Goal: Transaction & Acquisition: Book appointment/travel/reservation

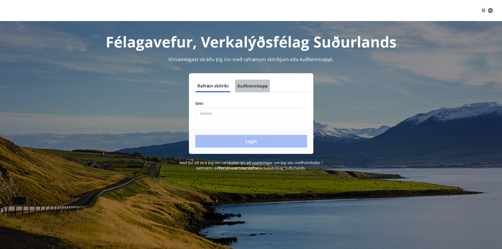
click at [254, 86] on button "Auðkennisapp" at bounding box center [252, 86] width 35 height 13
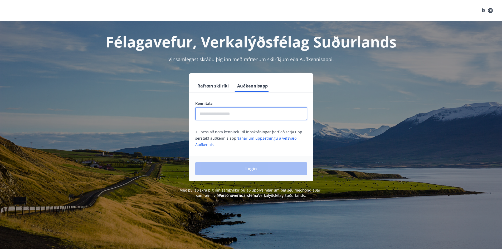
click at [228, 116] on input "text" at bounding box center [251, 113] width 112 height 13
type input "**********"
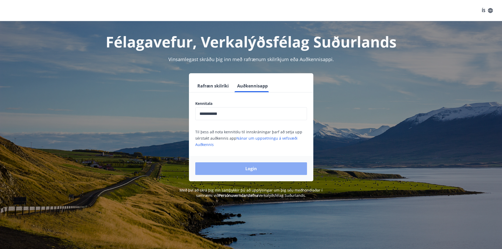
click at [222, 165] on button "Login" at bounding box center [251, 168] width 112 height 13
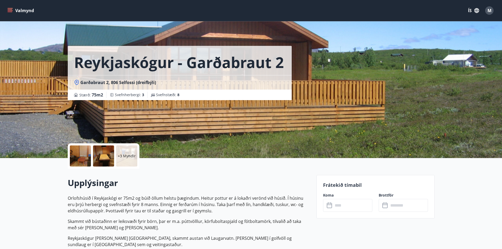
click at [10, 10] on icon "menu" at bounding box center [10, 9] width 5 height 1
click at [380, 71] on div "Reykjaskógur - Garðabraut 2 Garðabraut 2, 806 Selfossi (dreifbýli) Stærð : 75 m…" at bounding box center [251, 79] width 367 height 158
click at [478, 12] on icon "button" at bounding box center [477, 10] width 5 height 5
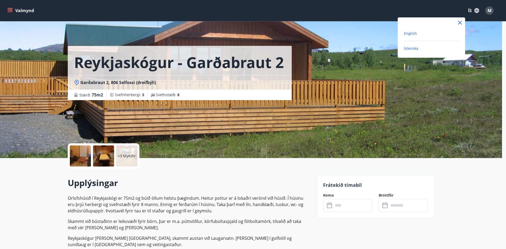
click at [411, 34] on span "English" at bounding box center [410, 33] width 13 height 5
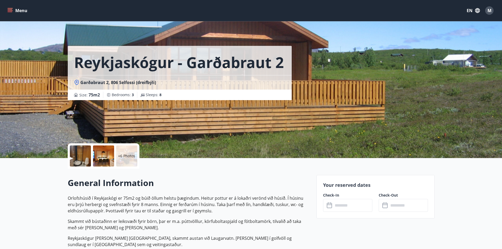
click at [10, 10] on icon "menu" at bounding box center [10, 9] width 5 height 1
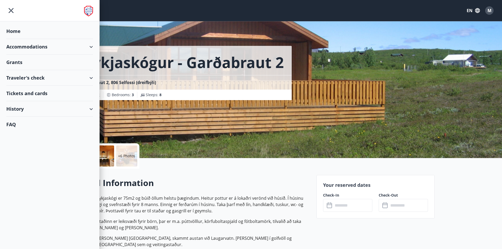
click at [44, 45] on div "Accommodations" at bounding box center [49, 47] width 87 height 16
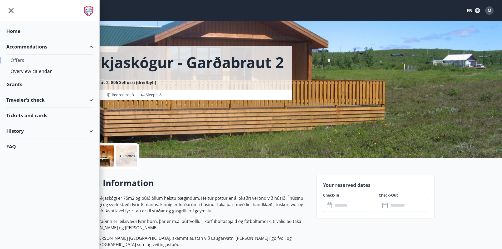
click at [20, 61] on div "Offers" at bounding box center [50, 60] width 78 height 11
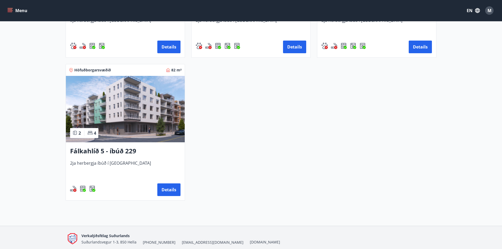
scroll to position [211, 0]
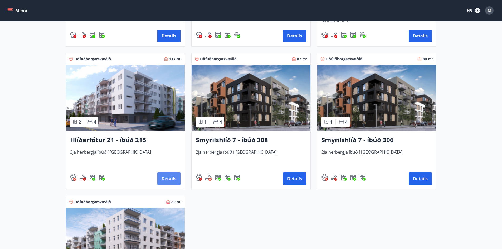
click at [166, 178] on button "Details" at bounding box center [168, 178] width 23 height 13
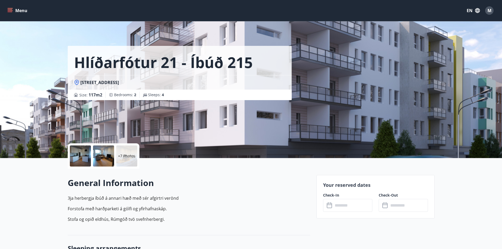
scroll to position [79, 0]
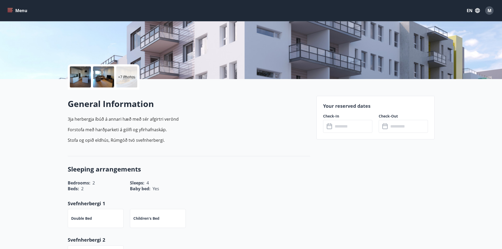
click at [345, 126] on input "text" at bounding box center [352, 126] width 39 height 13
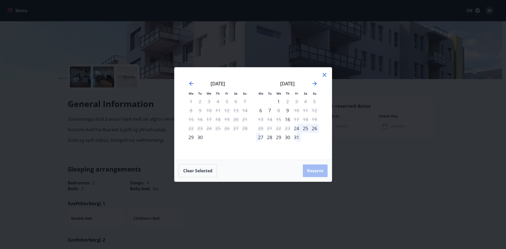
click at [326, 74] on icon at bounding box center [325, 75] width 4 height 4
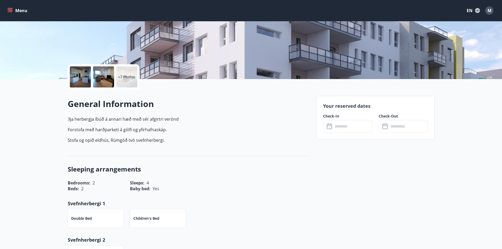
click at [82, 81] on div at bounding box center [80, 76] width 21 height 21
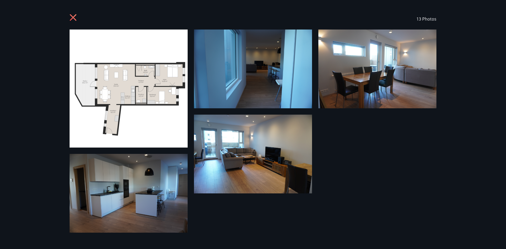
click at [69, 17] on div "13 Photos" at bounding box center [253, 18] width 380 height 21
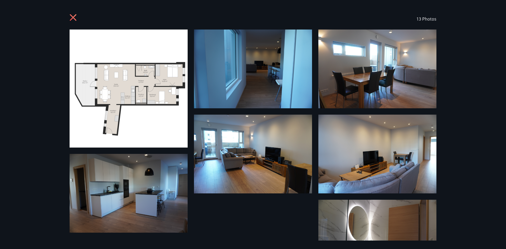
click at [72, 17] on icon at bounding box center [73, 17] width 7 height 7
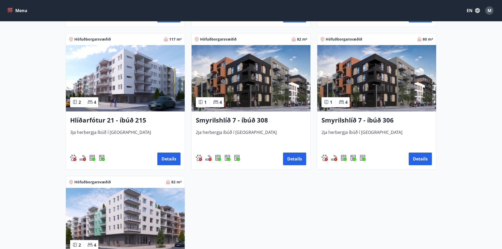
scroll to position [290, 0]
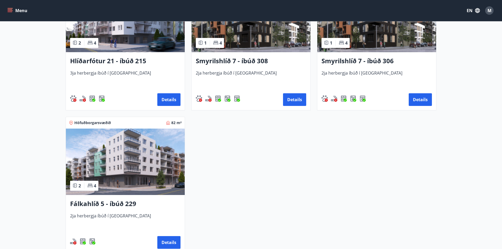
click at [120, 161] on img at bounding box center [125, 162] width 119 height 66
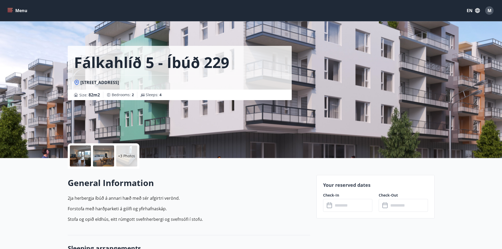
click at [79, 157] on div at bounding box center [80, 156] width 21 height 21
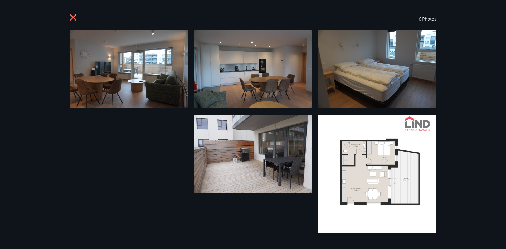
click at [70, 17] on icon at bounding box center [74, 18] width 8 height 8
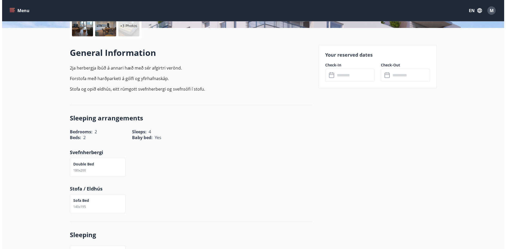
scroll to position [132, 0]
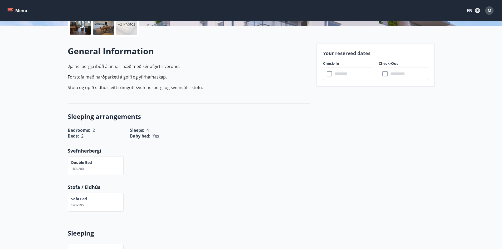
click at [342, 72] on input "text" at bounding box center [352, 73] width 39 height 13
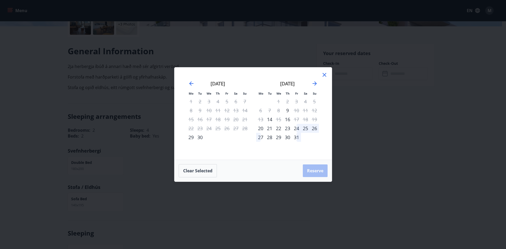
click at [305, 127] on div "25" at bounding box center [305, 128] width 9 height 9
click at [261, 138] on div "27" at bounding box center [260, 137] width 9 height 9
